Goal: Task Accomplishment & Management: Manage account settings

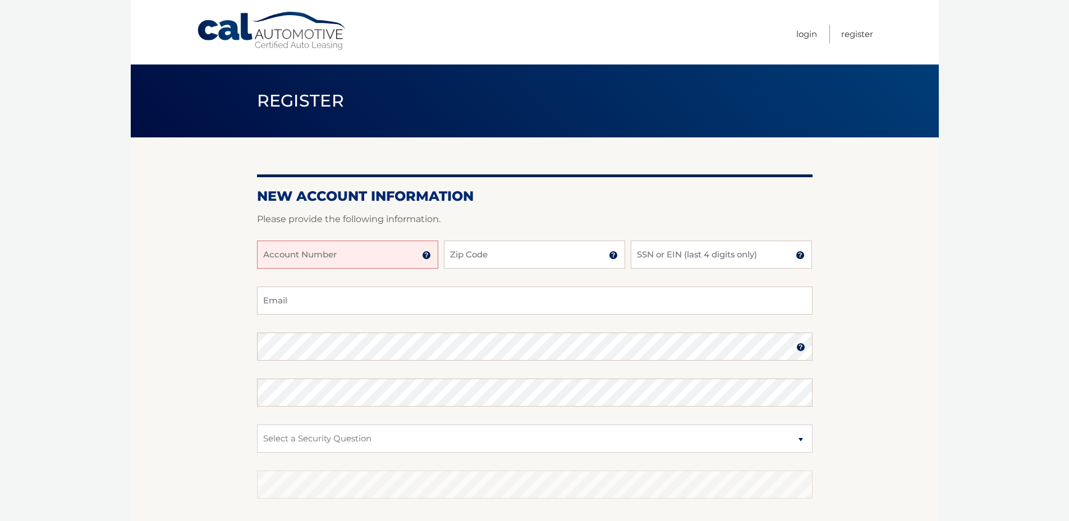
click at [352, 256] on input "Account Number" at bounding box center [347, 255] width 181 height 28
type input "44455977718"
click at [464, 252] on input "Zip Code" at bounding box center [534, 255] width 181 height 28
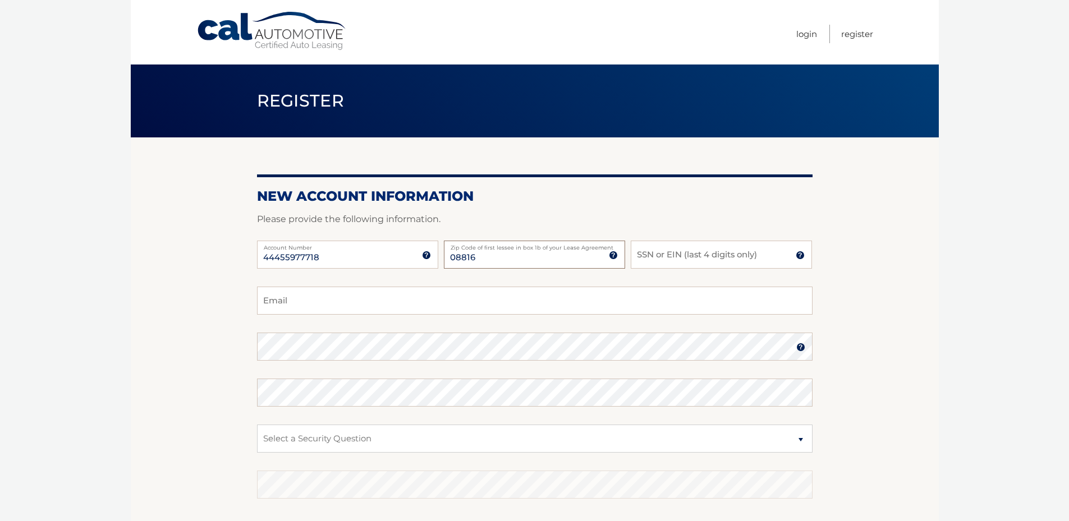
type input "08816"
click at [660, 259] on input "SSN or EIN (last 4 digits only)" at bounding box center [721, 255] width 181 height 28
type input "8860"
click at [337, 303] on input "Email" at bounding box center [535, 301] width 556 height 28
type input "ken.zawacki@comcast.net"
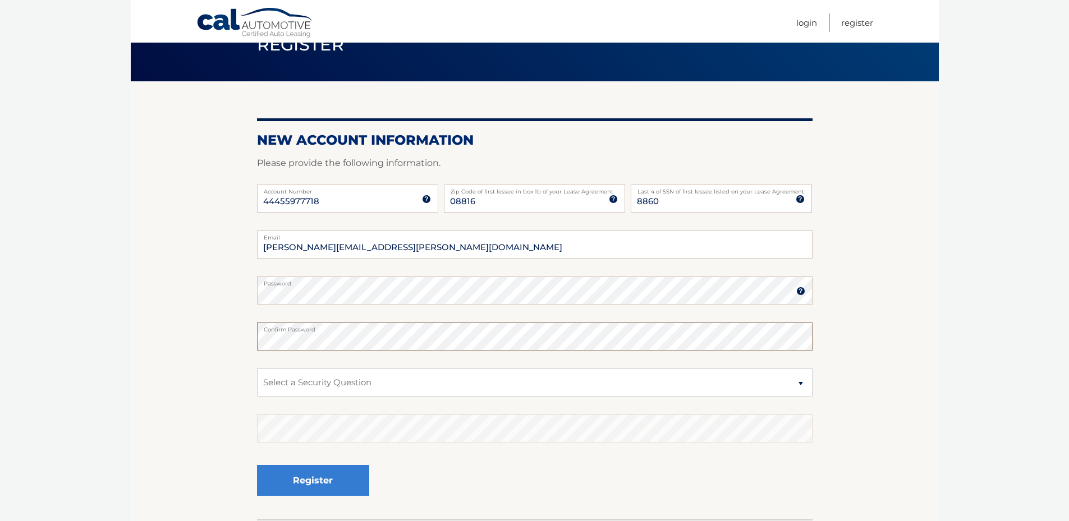
scroll to position [140, 0]
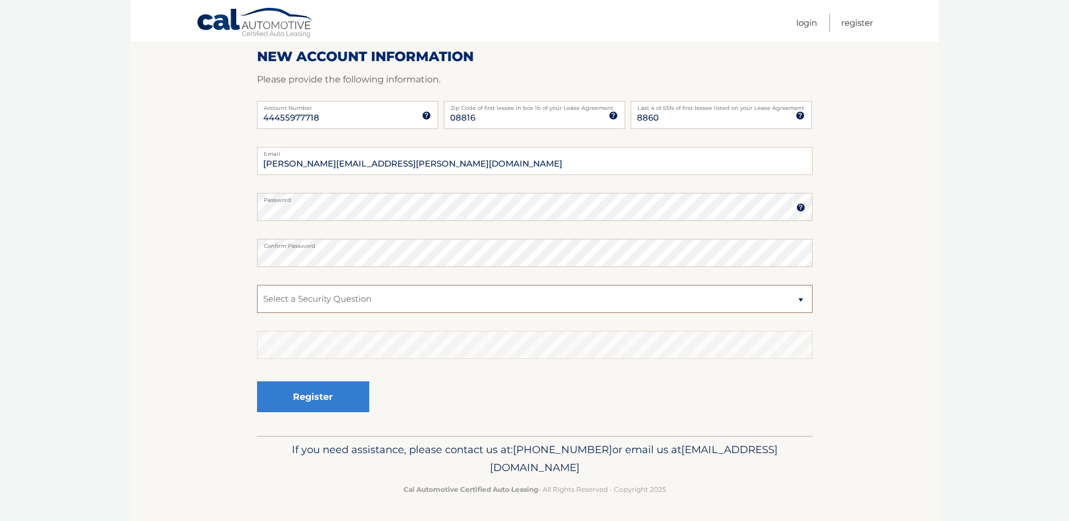
click at [316, 297] on select "Select a Security Question What was the name of your elementary school? What is…" at bounding box center [535, 299] width 556 height 28
select select "2"
click at [257, 285] on select "Select a Security Question What was the name of your elementary school? What is…" at bounding box center [535, 299] width 556 height 28
click at [379, 303] on select "Select a Security Question What was the name of your elementary school? What is…" at bounding box center [535, 299] width 556 height 28
click at [218, 385] on section "New Account Information Please provide the following information. 44455977718 A…" at bounding box center [535, 217] width 808 height 438
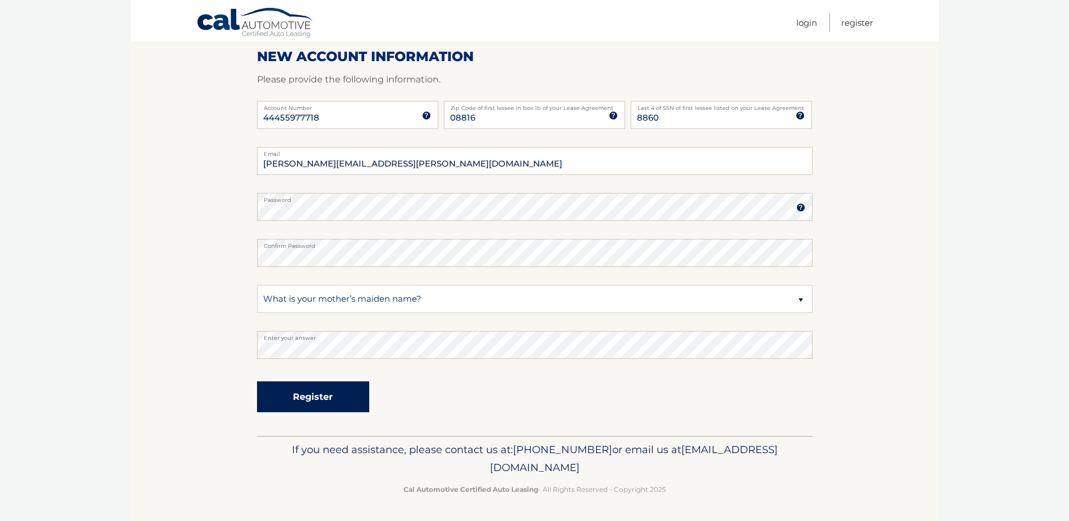
click at [338, 399] on button "Register" at bounding box center [313, 397] width 112 height 31
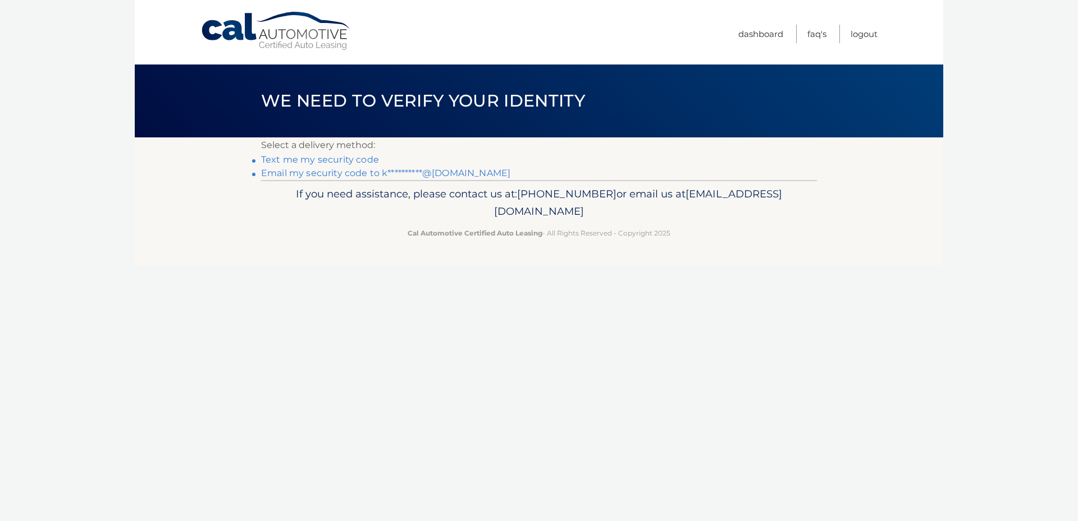
click at [302, 159] on link "Text me my security code" at bounding box center [320, 159] width 118 height 11
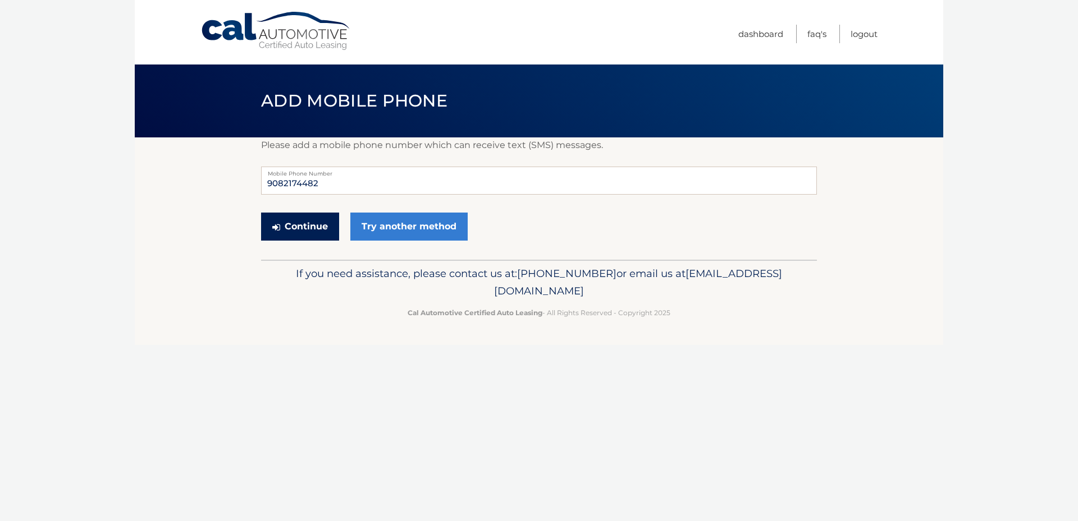
click at [313, 226] on button "Continue" at bounding box center [300, 227] width 78 height 28
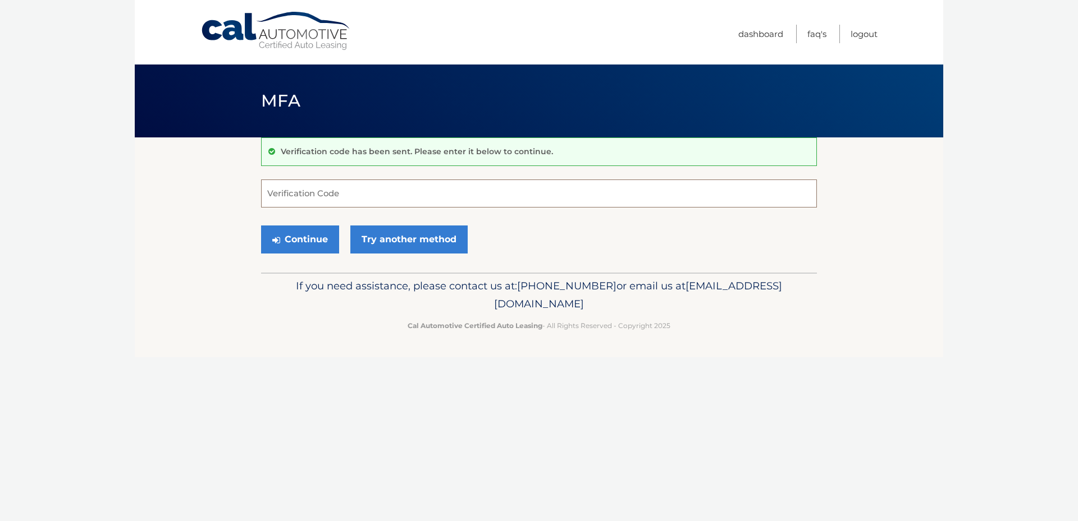
click at [334, 199] on input "Verification Code" at bounding box center [539, 194] width 556 height 28
type input "847134"
click at [301, 244] on button "Continue" at bounding box center [300, 240] width 78 height 28
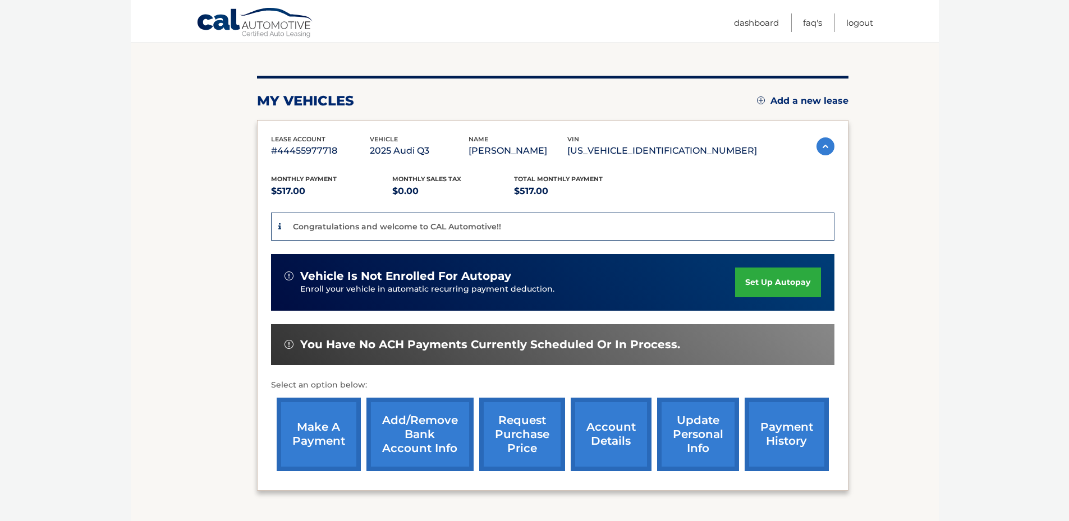
scroll to position [168, 0]
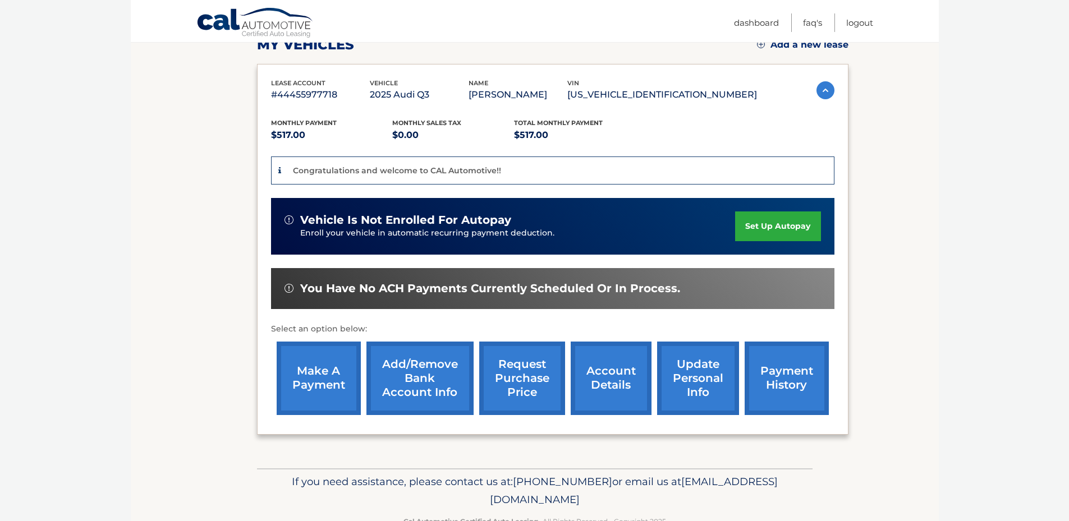
click at [790, 230] on link "set up autopay" at bounding box center [777, 227] width 85 height 30
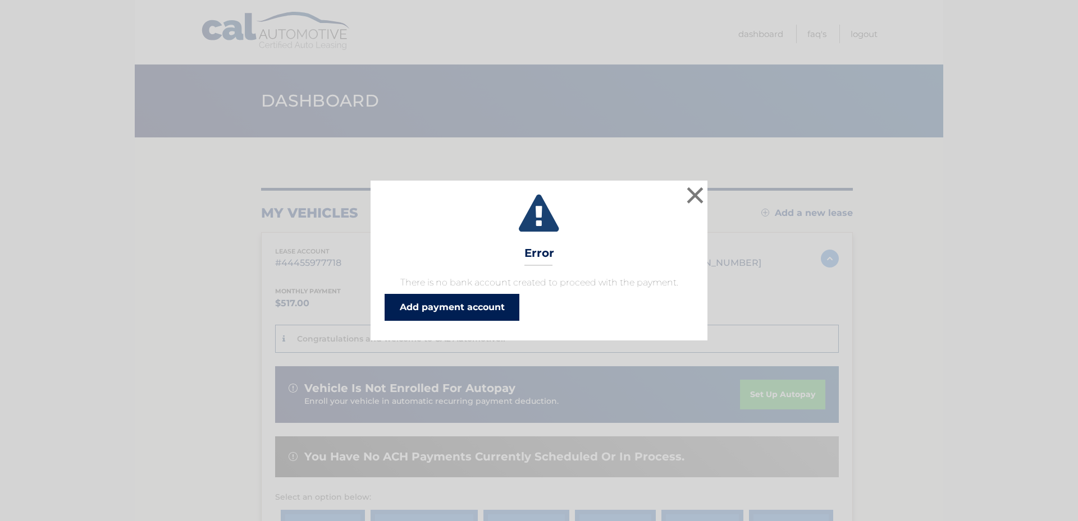
click at [457, 311] on link "Add payment account" at bounding box center [451, 307] width 135 height 27
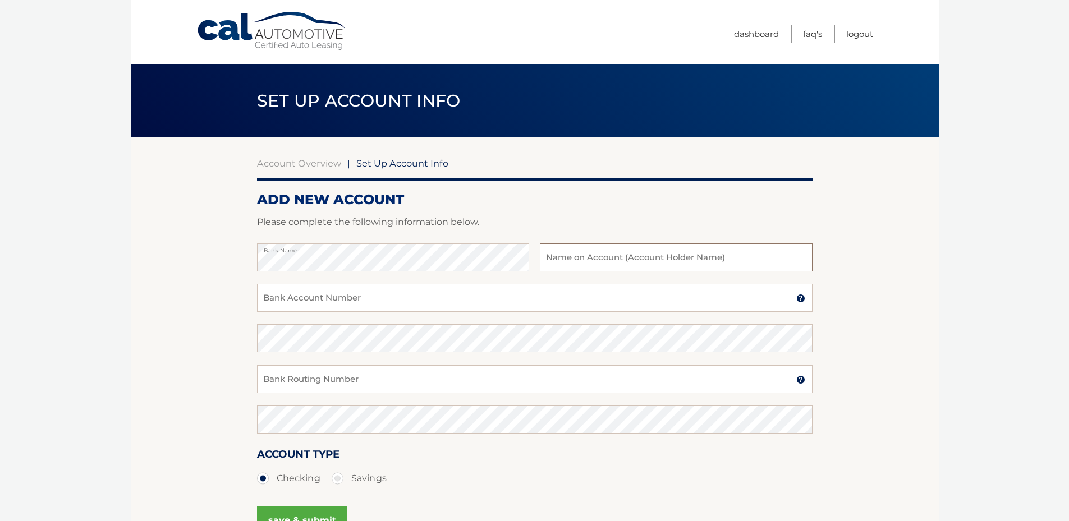
click at [608, 261] on input "text" at bounding box center [676, 258] width 272 height 28
type input "[PERSON_NAME]"
click at [397, 294] on input "Bank Account Number" at bounding box center [535, 298] width 556 height 28
click at [224, 366] on section "Account Overview | Set Up Account Info ADD NEW ACCOUNT Please complete the foll…" at bounding box center [535, 351] width 808 height 428
click at [439, 297] on input "Bank Account Number" at bounding box center [535, 298] width 556 height 28
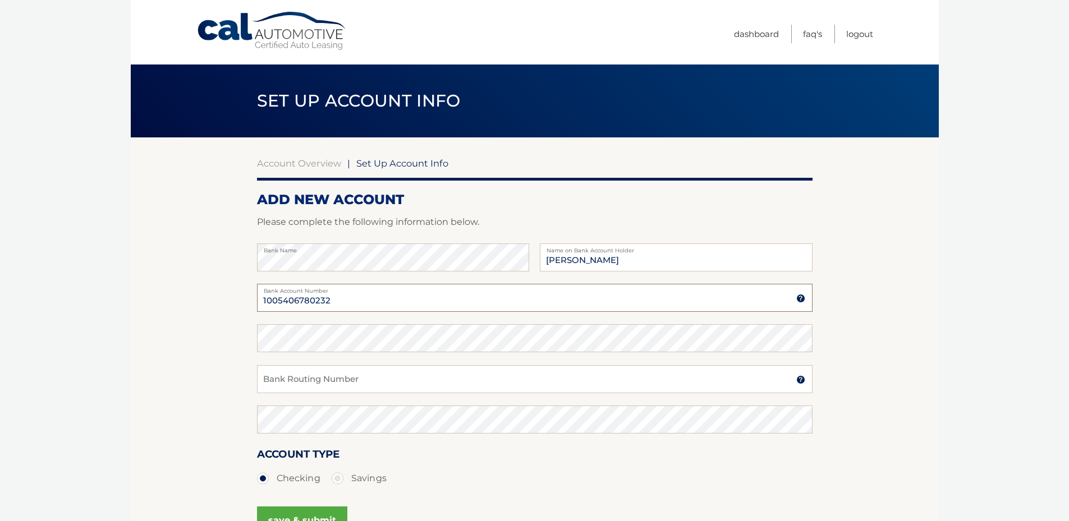
type input "1005406780232"
click at [366, 386] on input "Bank Routing Number" at bounding box center [535, 379] width 556 height 28
type input "021200025"
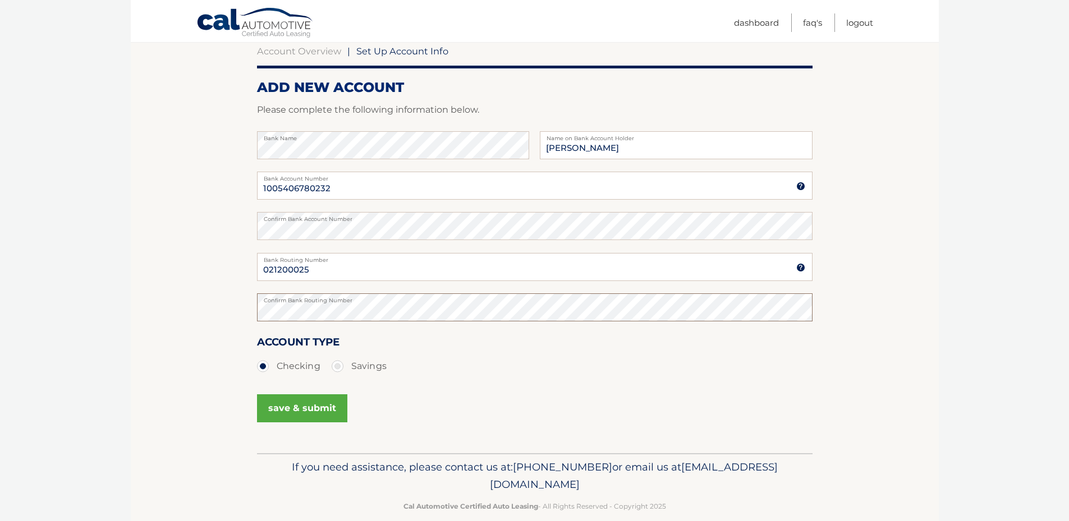
scroll to position [130, 0]
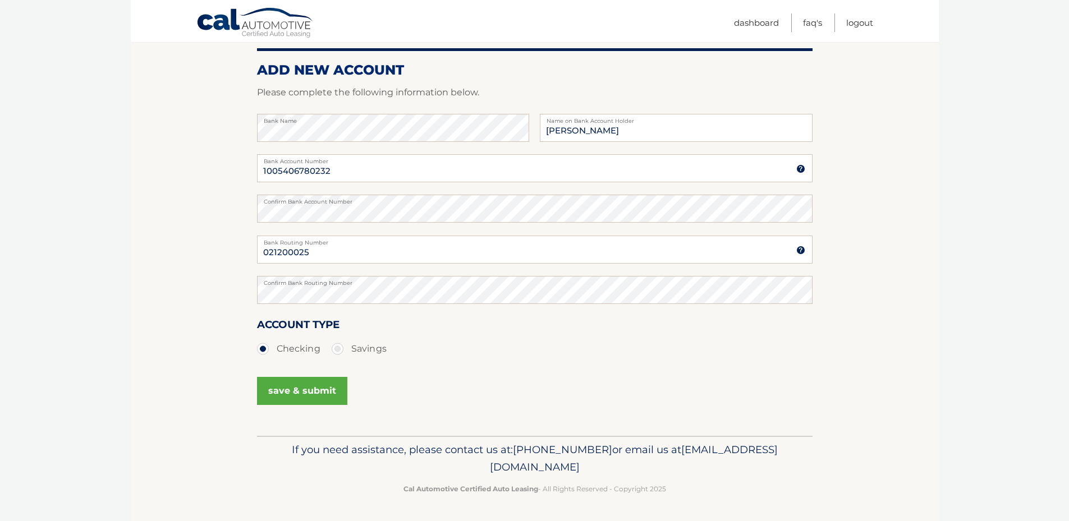
click at [320, 392] on button "save & submit" at bounding box center [302, 391] width 90 height 28
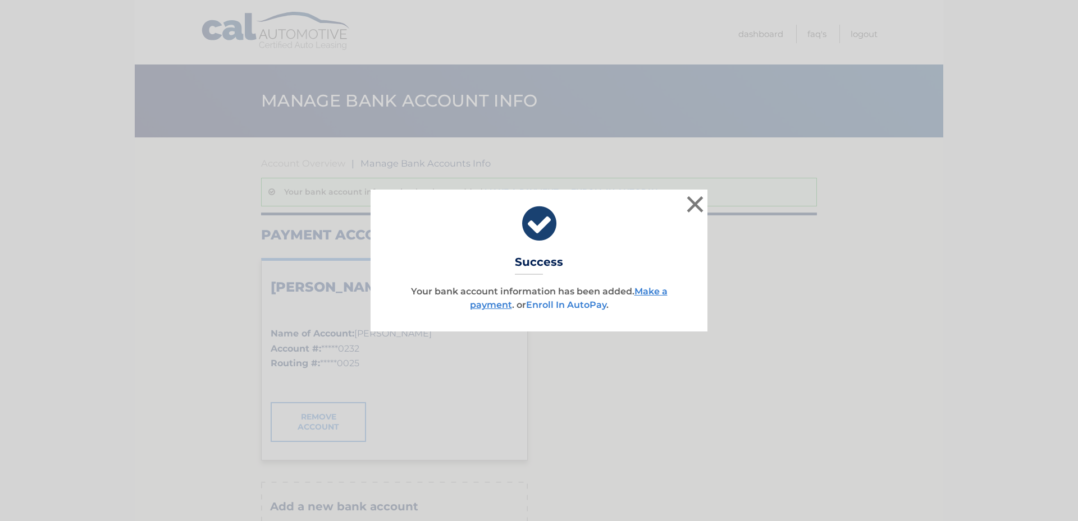
click at [586, 307] on link "Enroll In AutoPay" at bounding box center [566, 305] width 80 height 11
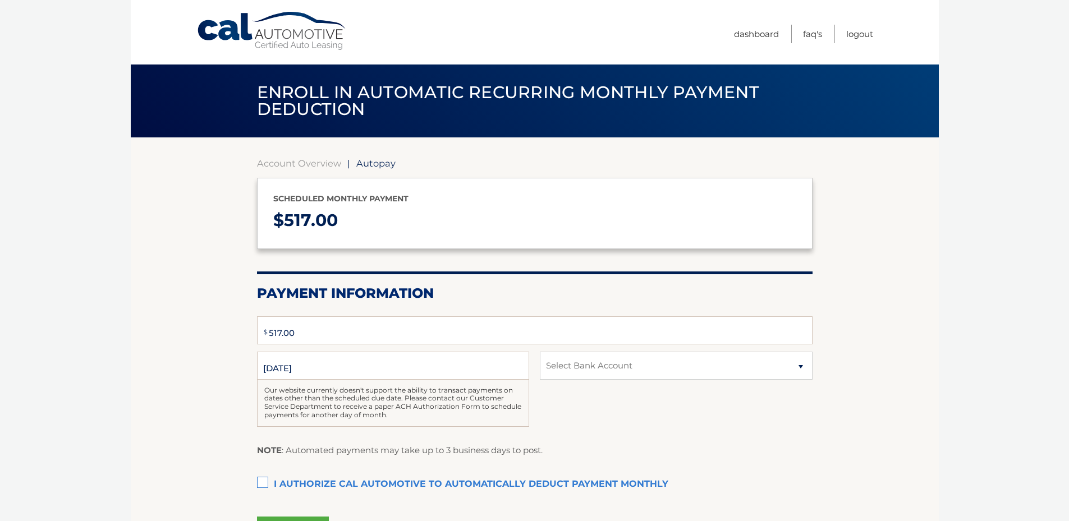
type input "517"
select select "ODIyZDIxY2EtYmIwYi00MzczLWI0MzAtZGFmNjc1YWQ4Mjhl"
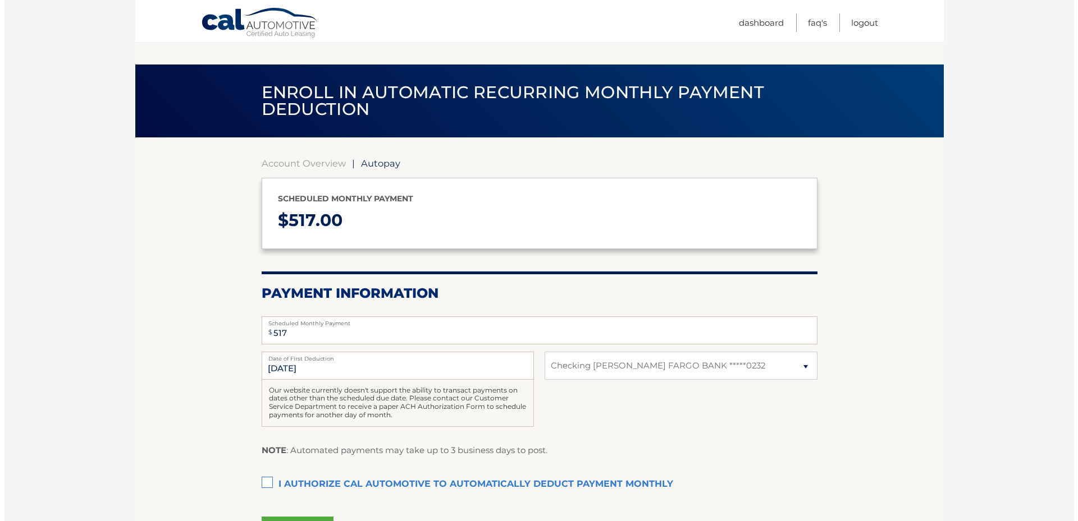
scroll to position [123, 0]
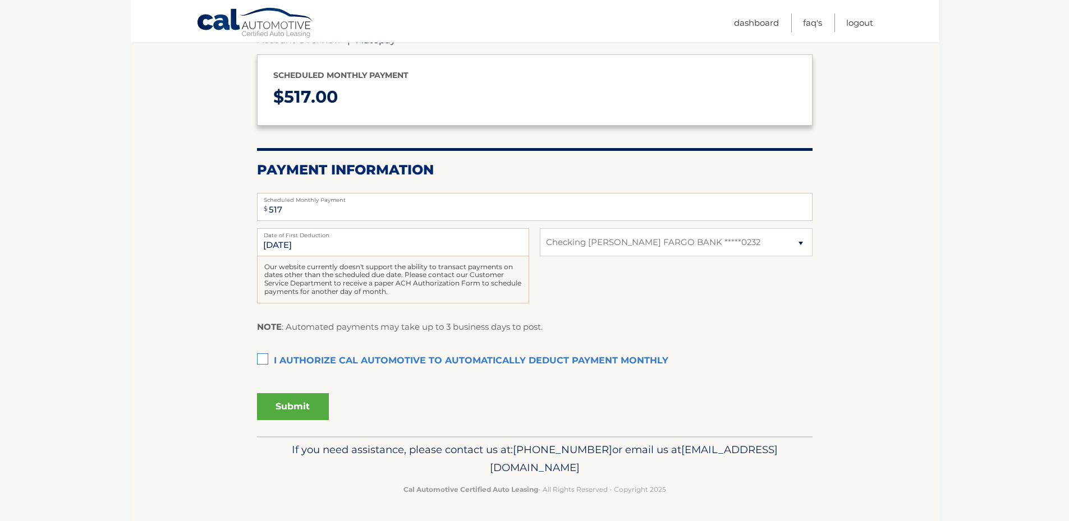
click at [260, 357] on label "I authorize cal automotive to automatically deduct payment monthly This checkbo…" at bounding box center [535, 361] width 556 height 22
click at [0, 0] on input "I authorize cal automotive to automatically deduct payment monthly This checkbo…" at bounding box center [0, 0] width 0 height 0
click at [310, 406] on button "Submit" at bounding box center [293, 406] width 72 height 27
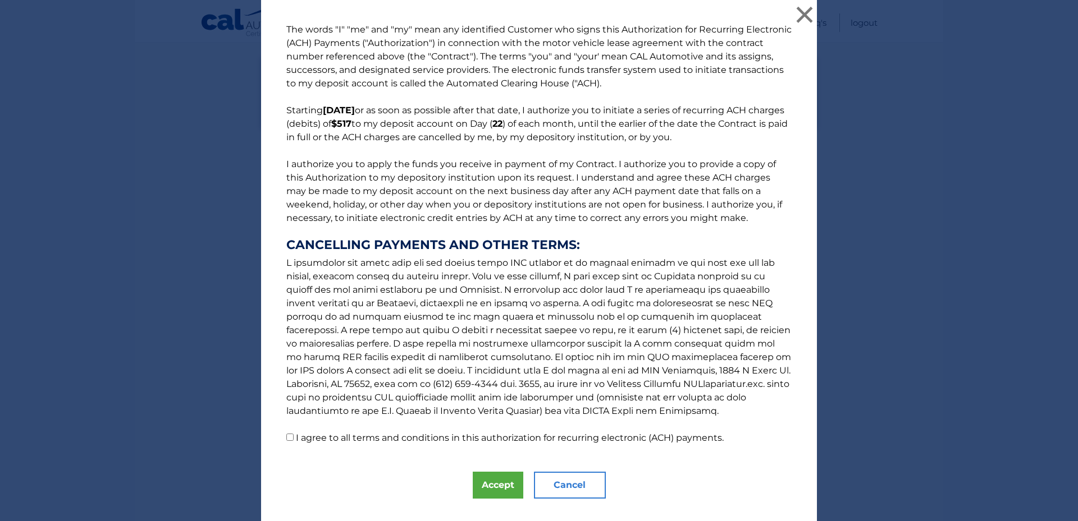
scroll to position [22, 0]
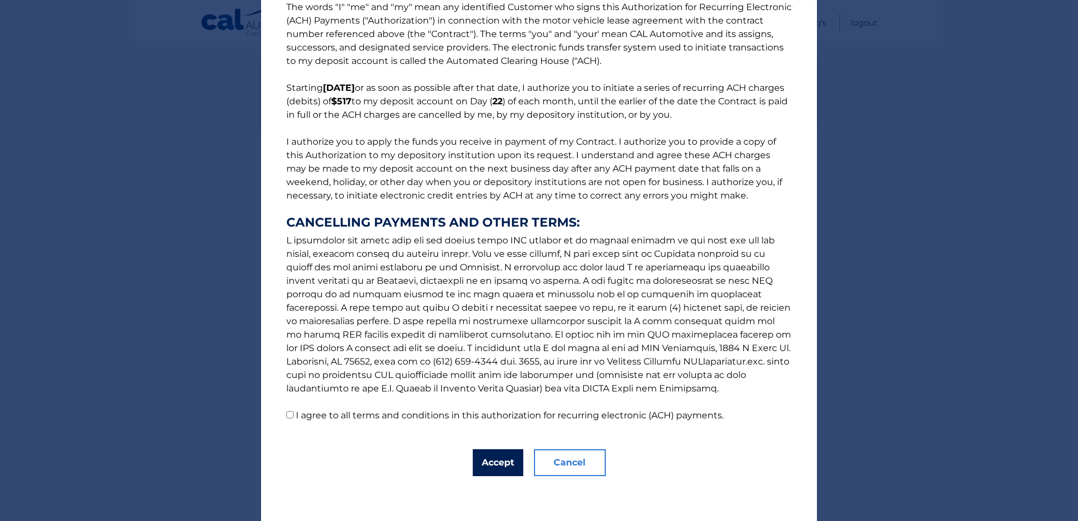
click at [488, 465] on button "Accept" at bounding box center [498, 463] width 51 height 27
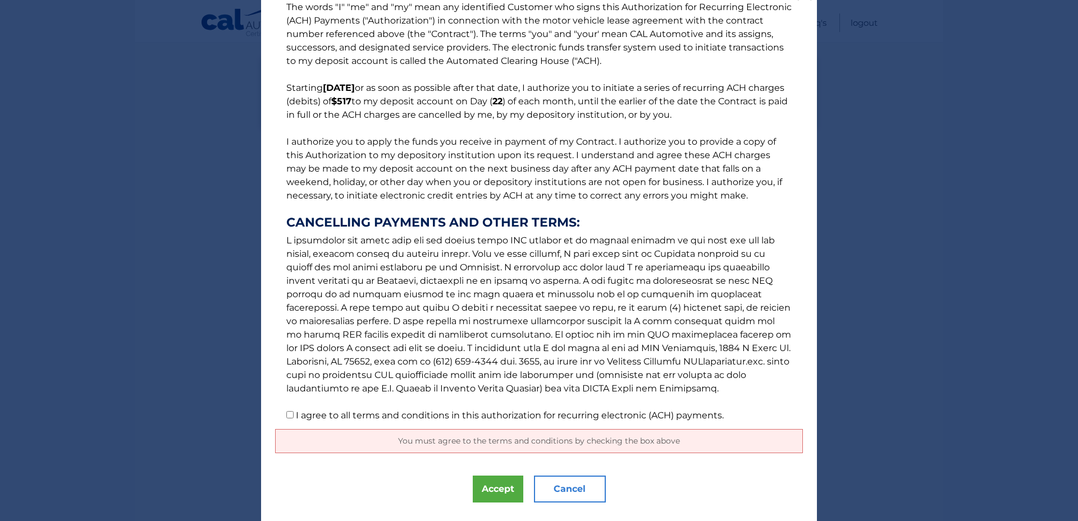
click at [291, 415] on p "The words "I" "me" and "my" mean any identified Customer who signs this Authori…" at bounding box center [539, 212] width 528 height 422
click at [286, 415] on input "I agree to all terms and conditions in this authorization for recurring electro…" at bounding box center [289, 414] width 7 height 7
checkbox input "true"
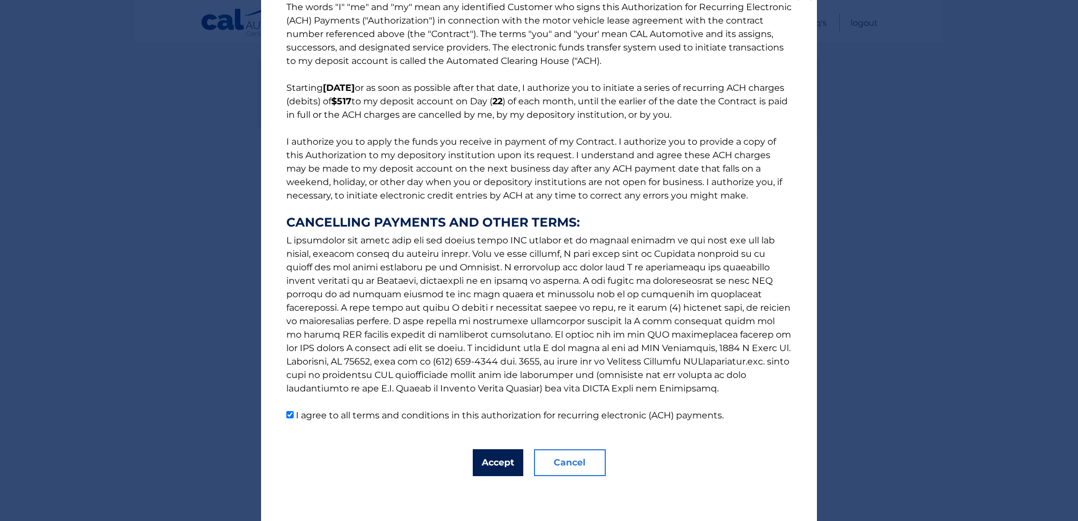
click at [492, 466] on button "Accept" at bounding box center [498, 463] width 51 height 27
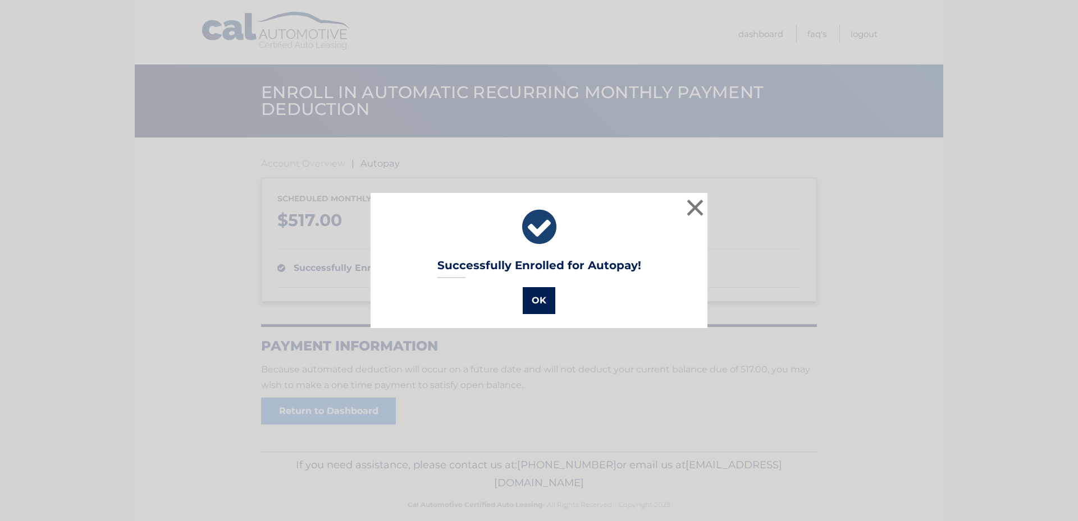
click at [538, 298] on button "OK" at bounding box center [538, 300] width 33 height 27
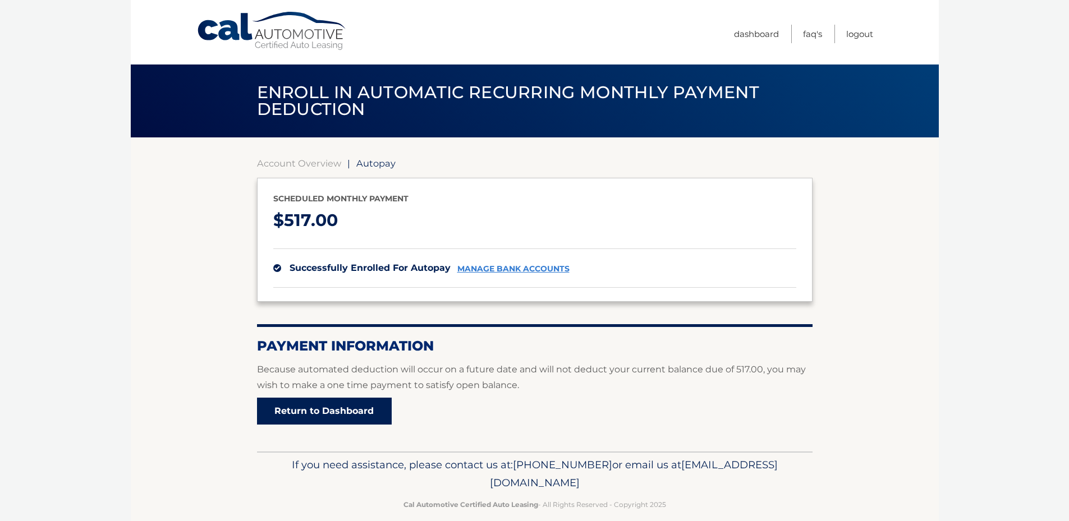
click at [328, 416] on link "Return to Dashboard" at bounding box center [324, 411] width 135 height 27
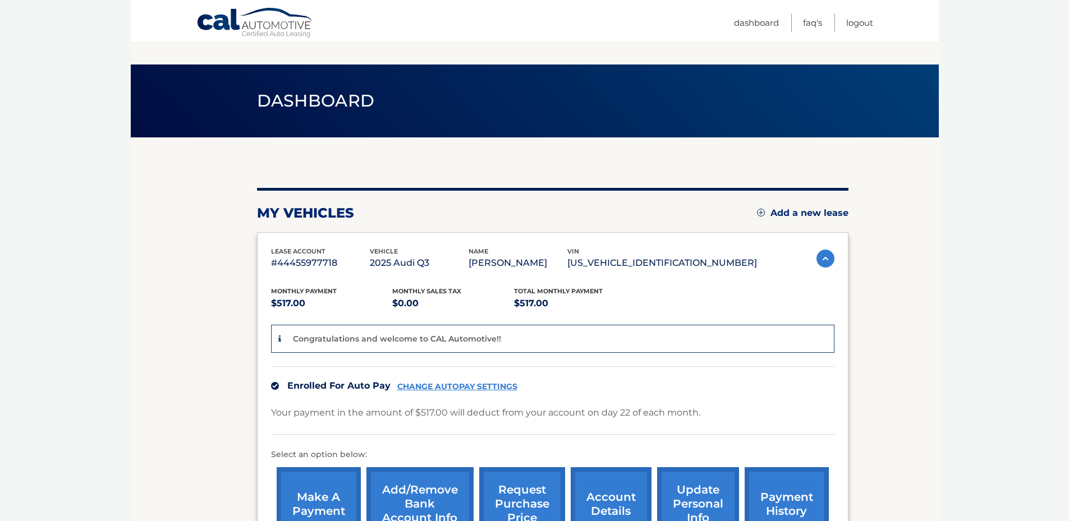
scroll to position [158, 0]
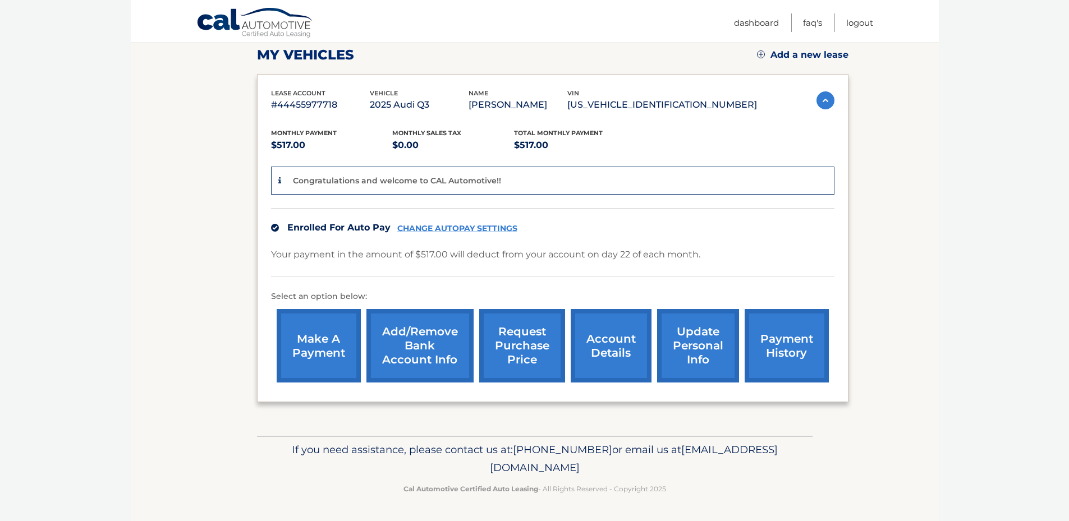
click at [780, 352] on link "payment history" at bounding box center [787, 346] width 84 height 74
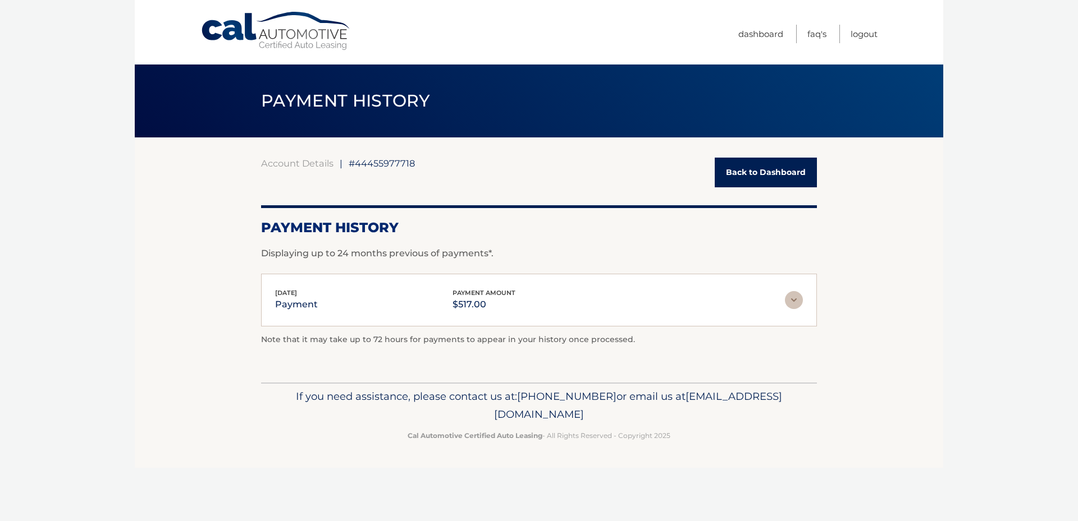
click at [796, 300] on img at bounding box center [794, 300] width 18 height 18
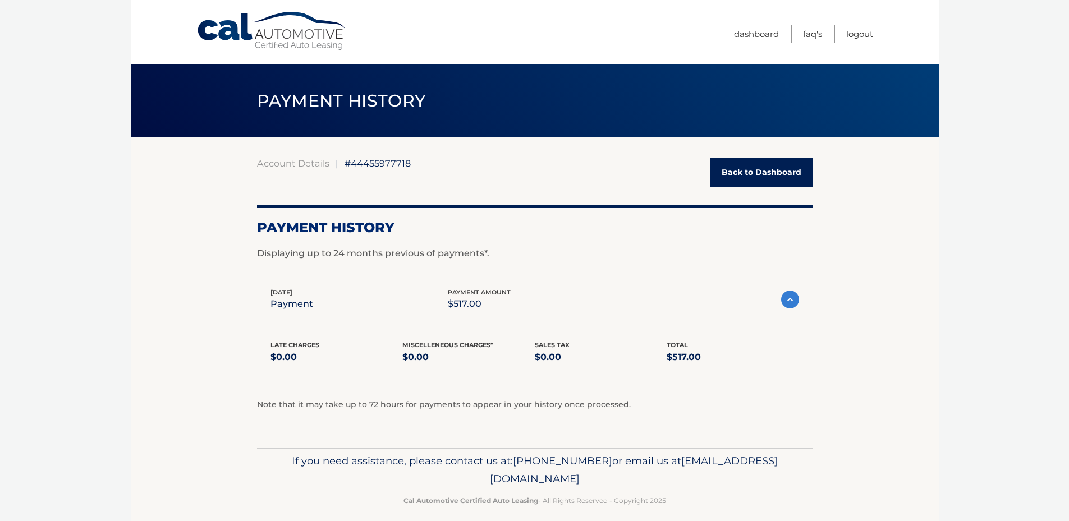
click at [794, 302] on img at bounding box center [790, 300] width 18 height 18
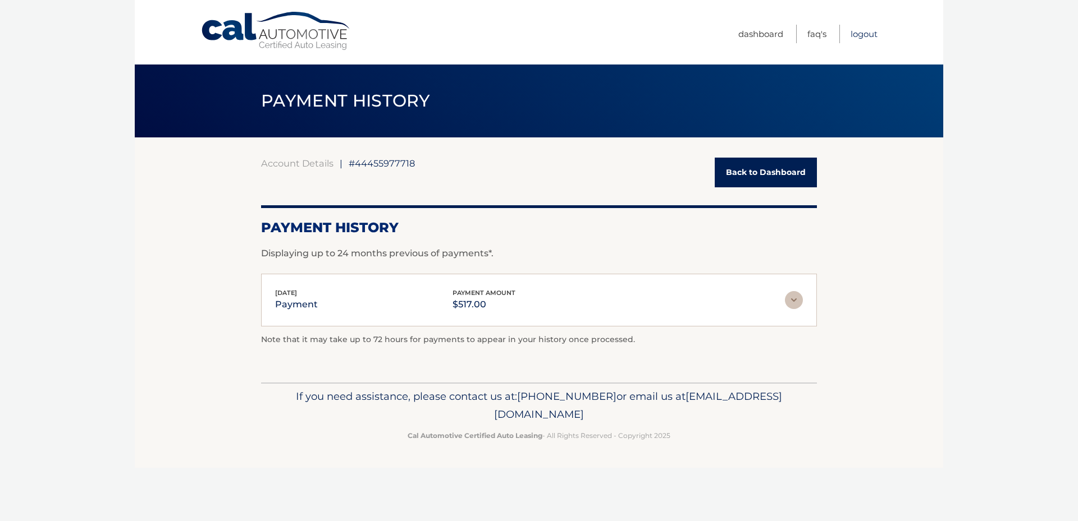
click at [860, 36] on link "Logout" at bounding box center [863, 34] width 27 height 19
